Goal: Transaction & Acquisition: Subscribe to service/newsletter

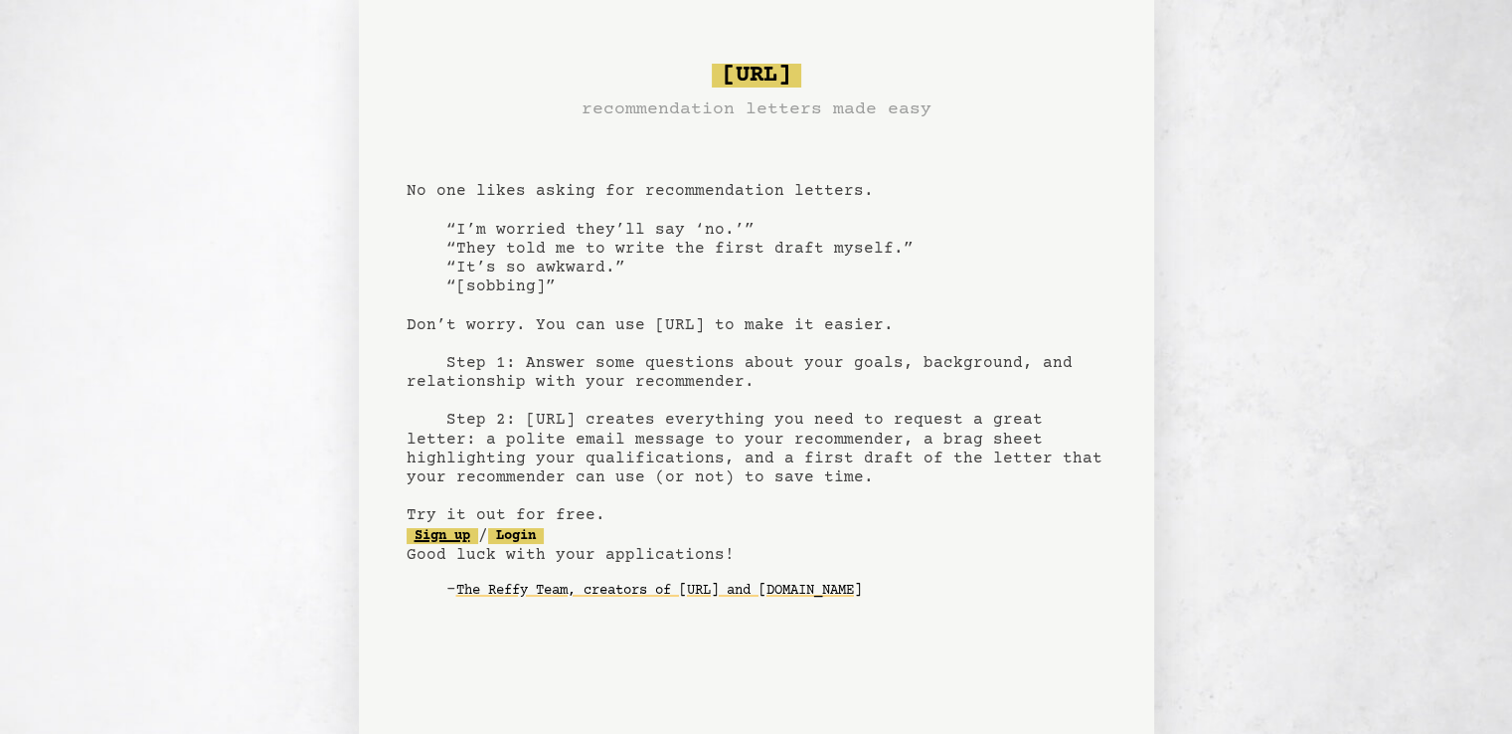
click at [457, 537] on link "Sign up" at bounding box center [443, 536] width 72 height 16
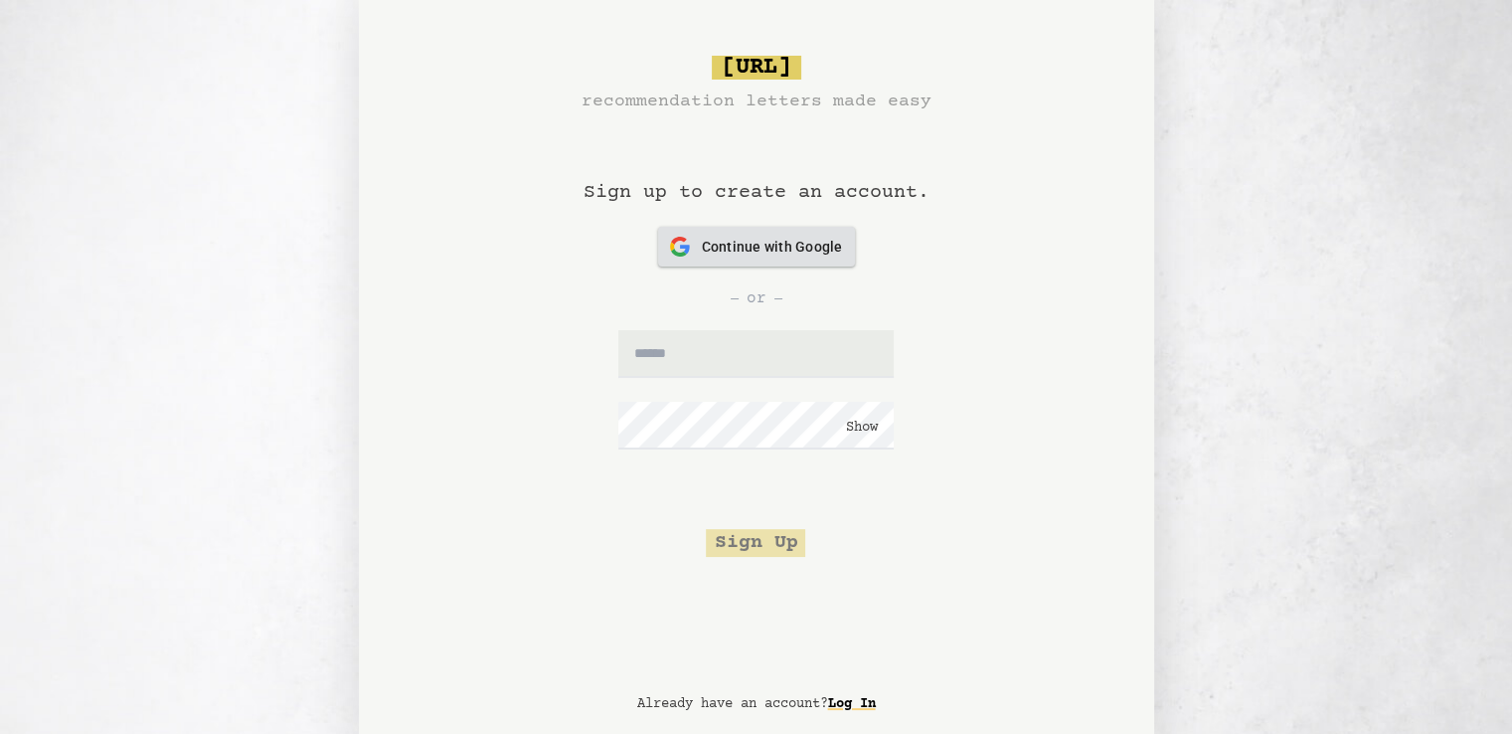
click at [799, 234] on div "Continue with Google Continue with Google" at bounding box center [756, 247] width 173 height 40
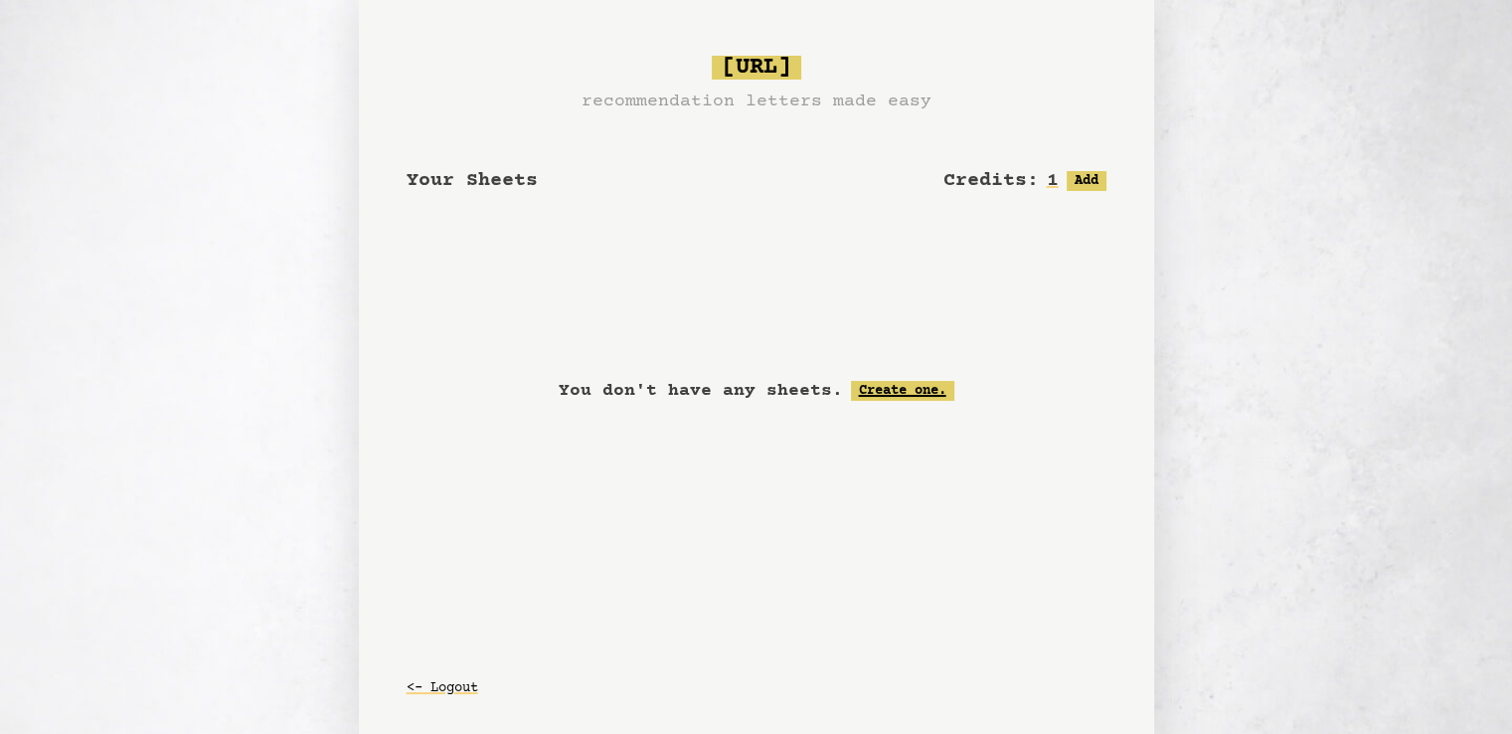
click at [875, 387] on link "Create one." at bounding box center [902, 391] width 103 height 20
click at [1086, 181] on button "Add" at bounding box center [1087, 181] width 40 height 20
